Goal: Find specific page/section: Locate item on page

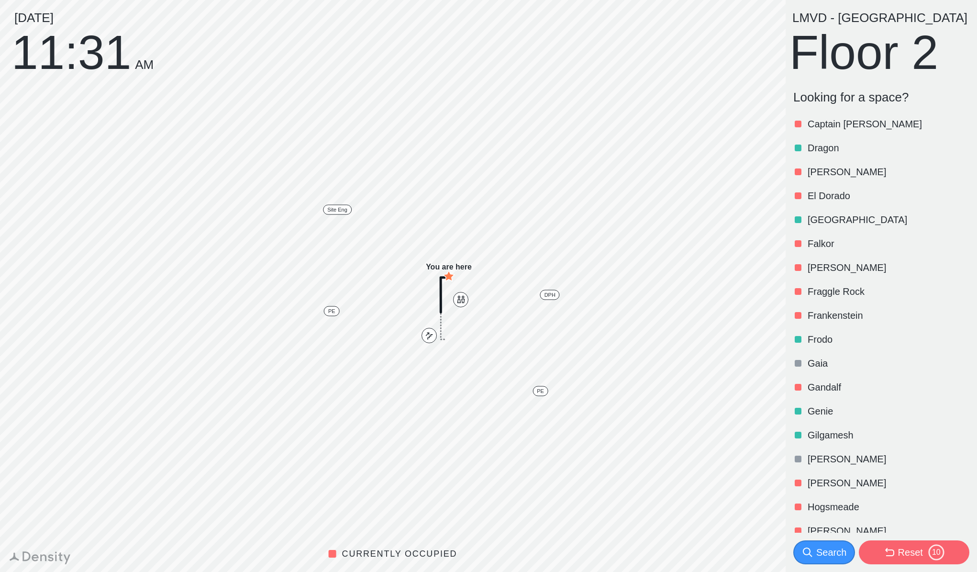
scroll to position [198, 0]
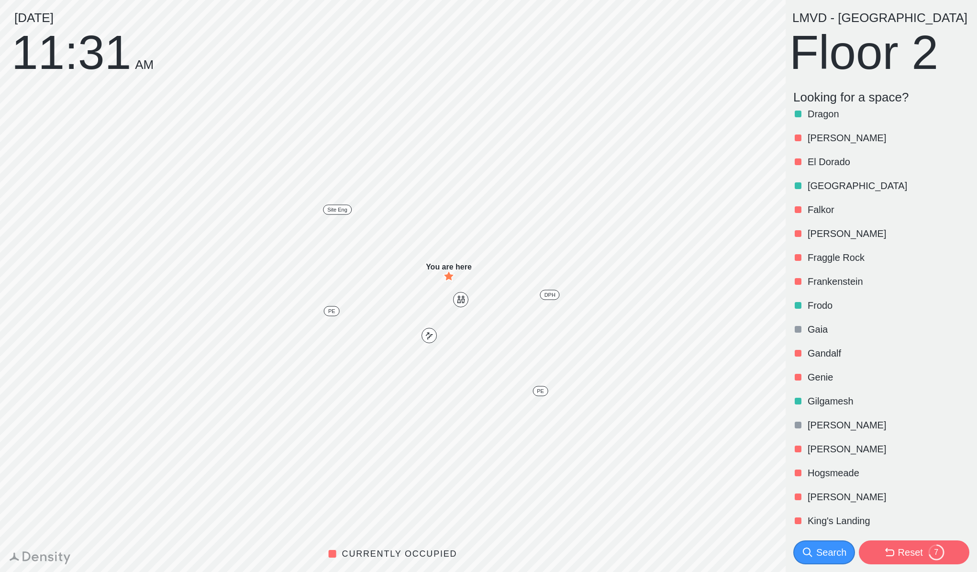
click at [847, 400] on p "Gilgamesh" at bounding box center [888, 400] width 160 height 13
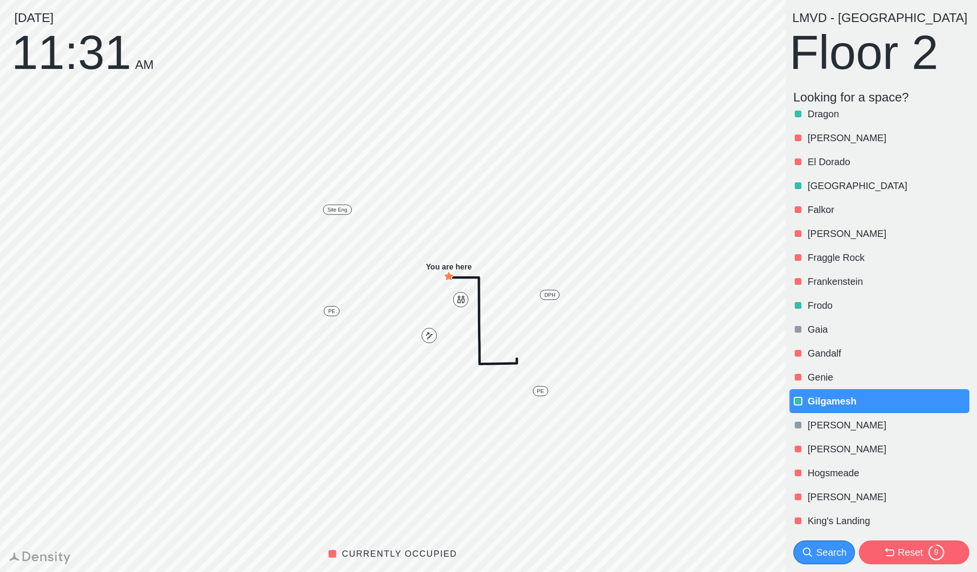
click at [825, 307] on p "Frodo" at bounding box center [888, 305] width 160 height 13
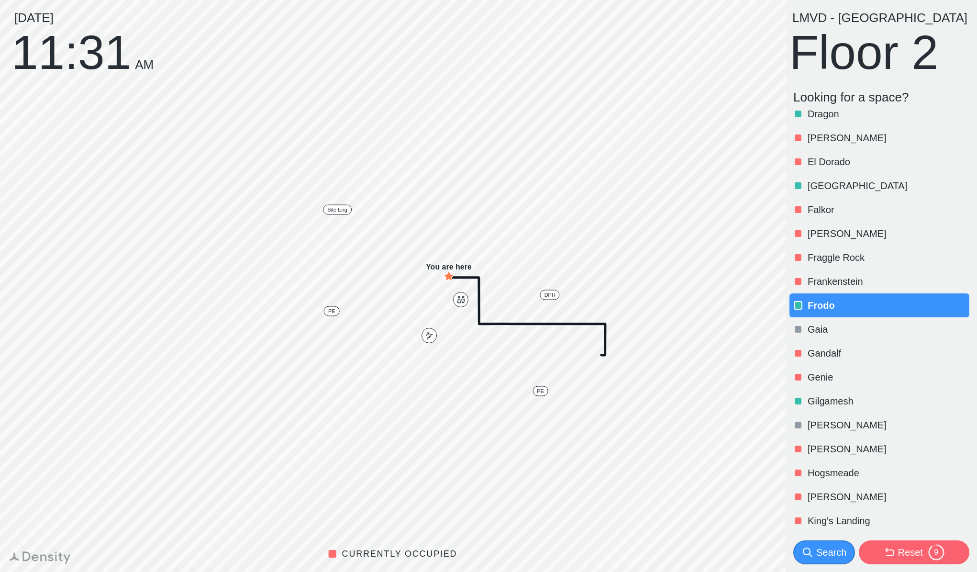
click at [814, 115] on p "Dragon" at bounding box center [888, 113] width 160 height 13
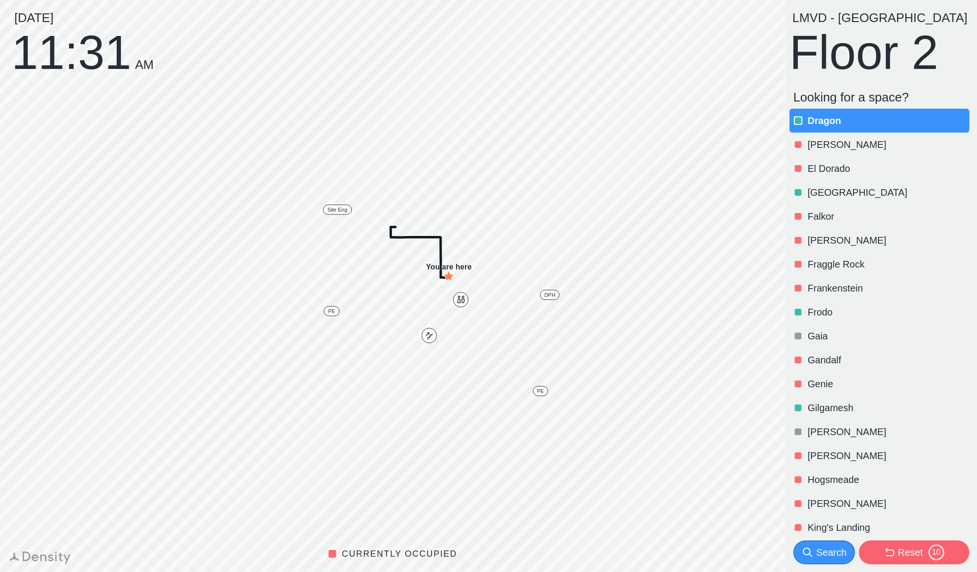
click at [820, 193] on p "[GEOGRAPHIC_DATA]" at bounding box center [888, 192] width 160 height 13
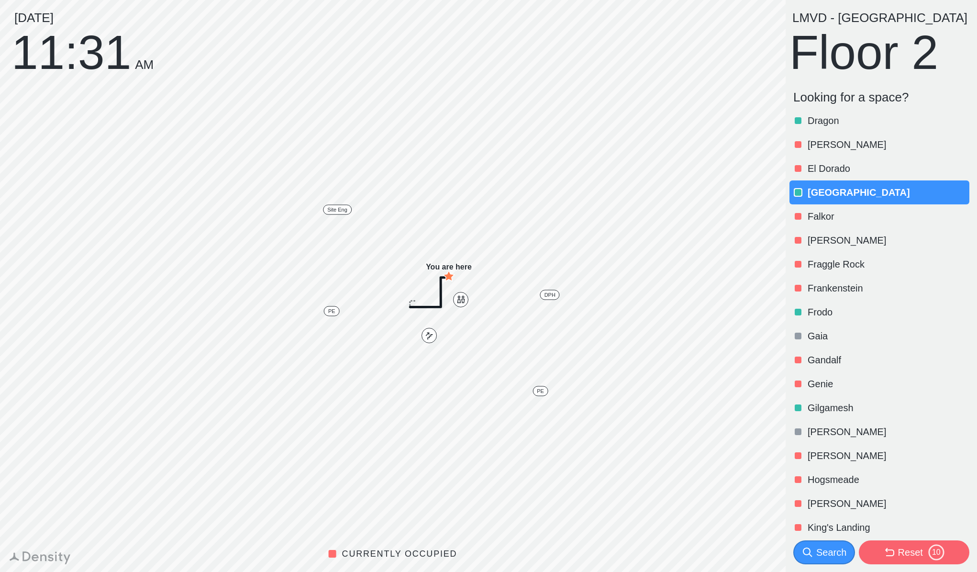
click at [826, 311] on p "Frodo" at bounding box center [888, 311] width 160 height 13
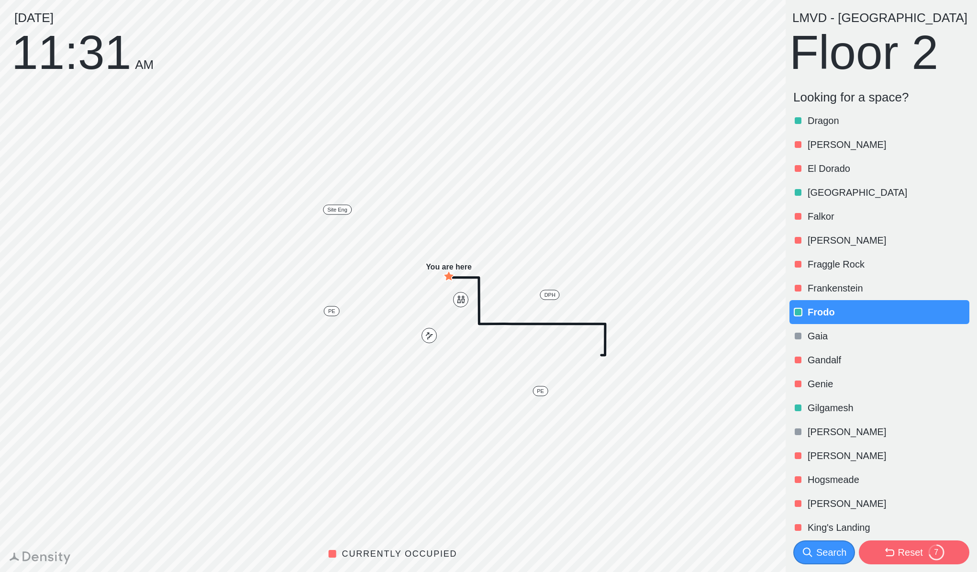
click at [822, 408] on p "Gilgamesh" at bounding box center [888, 407] width 160 height 13
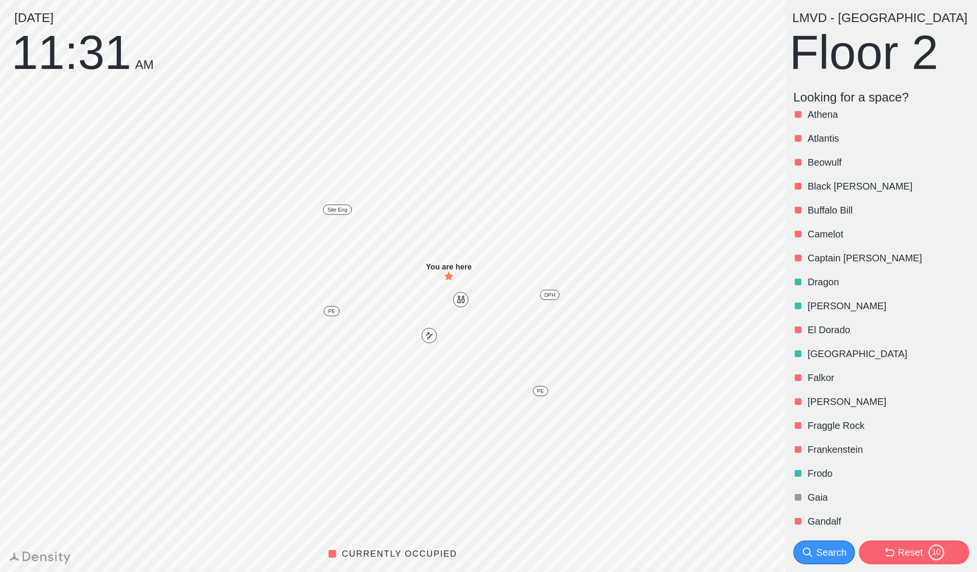
scroll to position [0, 0]
